Goal: Task Accomplishment & Management: Manage account settings

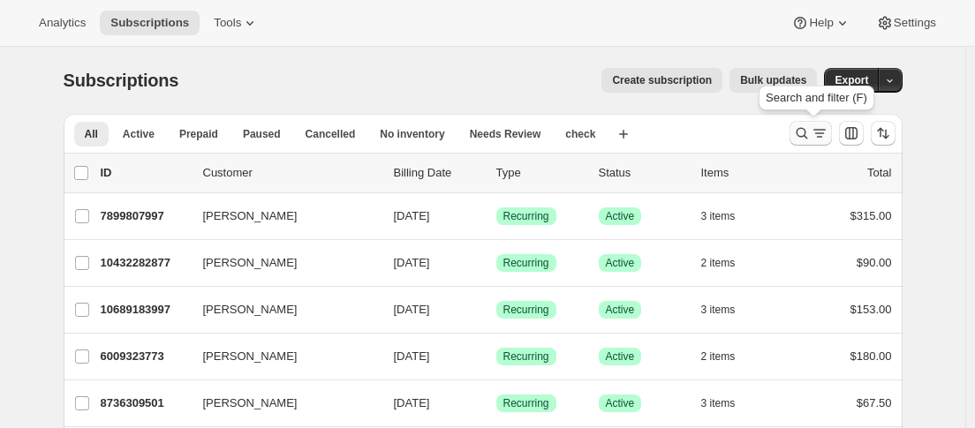
click at [819, 132] on icon "Search and filter results" at bounding box center [820, 134] width 18 height 18
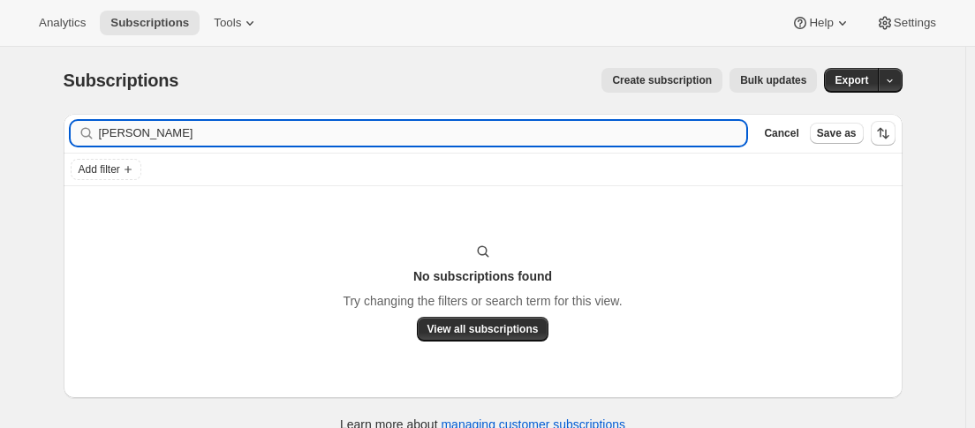
click at [174, 134] on input "[PERSON_NAME]" at bounding box center [423, 133] width 648 height 25
type input "a"
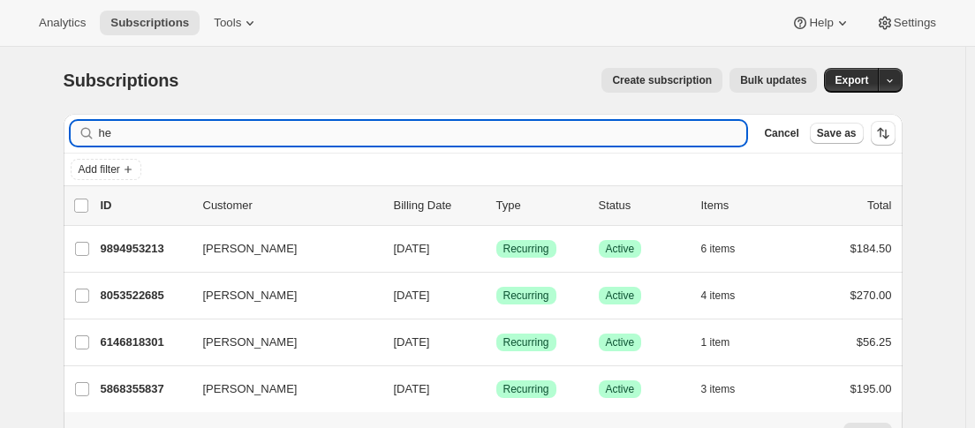
type input "h"
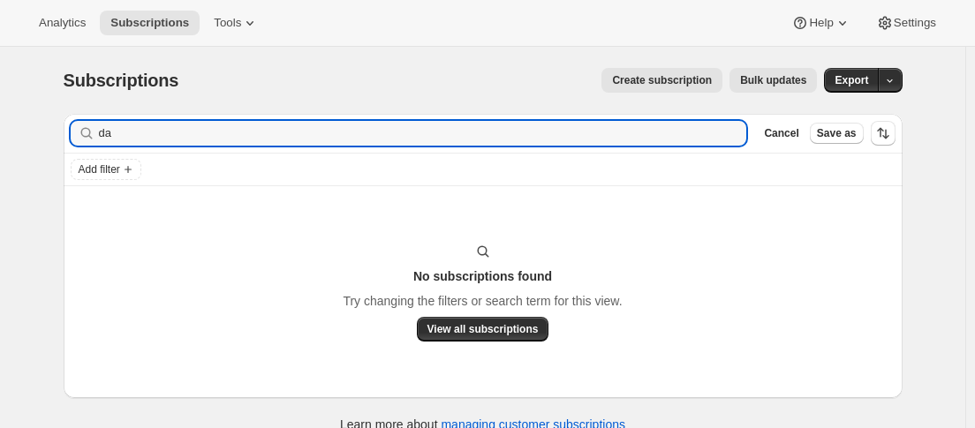
type input "d"
